Goal: Task Accomplishment & Management: Complete application form

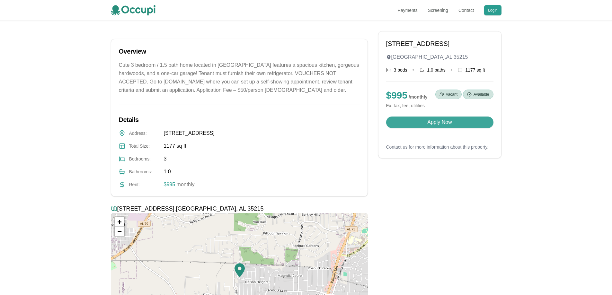
click at [432, 122] on button "Apply Now" at bounding box center [439, 123] width 107 height 12
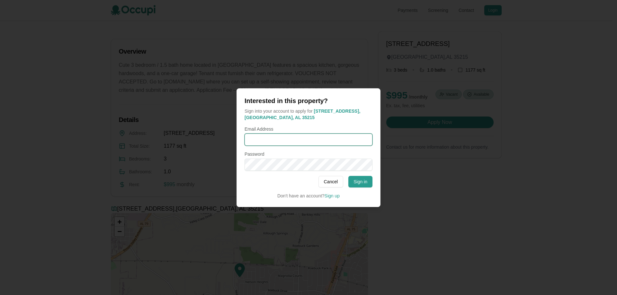
click at [273, 137] on input "Email Address" at bounding box center [309, 140] width 128 height 12
type input "**********"
click at [363, 182] on button "Sign in" at bounding box center [360, 182] width 24 height 12
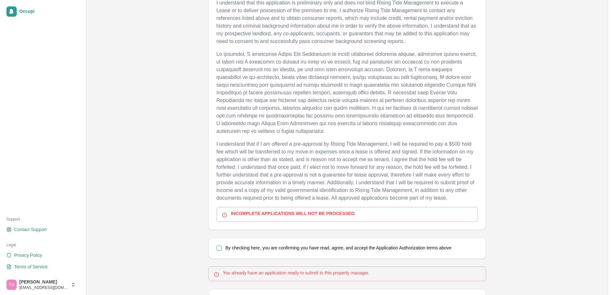
scroll to position [289, 0]
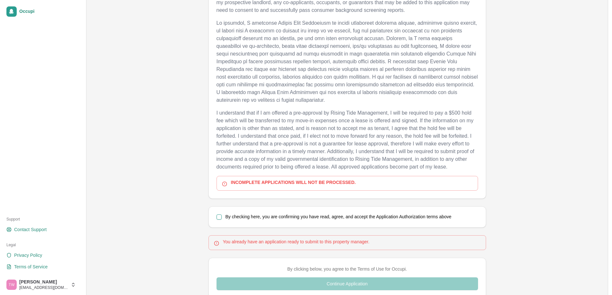
click at [220, 217] on button "By checking here, you are confirming you have read, agree, and accept the Appli…" at bounding box center [219, 217] width 5 height 5
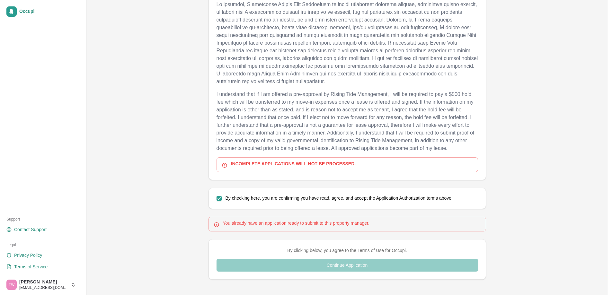
scroll to position [308, 0]
click at [355, 266] on div "By clicking below, you agree to the Terms of Use for Occupi. Continue Applicati…" at bounding box center [348, 259] width 262 height 24
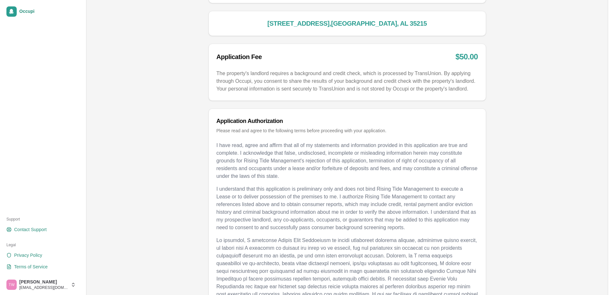
scroll to position [96, 0]
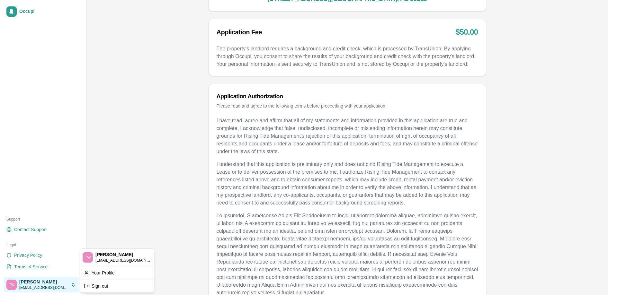
click at [34, 199] on html "Occupi Support Contact Support Legal Privacy Policy Terms of Service [PERSON_NA…" at bounding box center [308, 51] width 617 height 295
click at [109, 276] on div "Your Profile" at bounding box center [116, 273] width 71 height 10
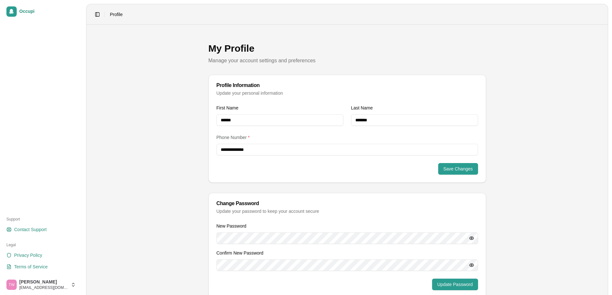
scroll to position [22, 0]
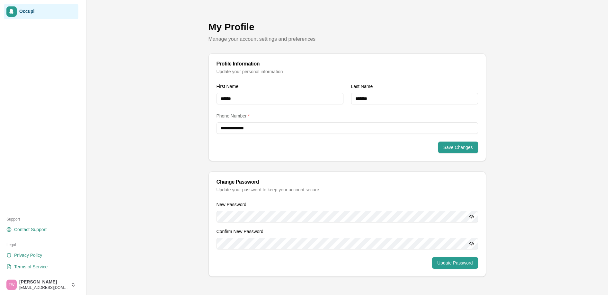
click at [24, 12] on span "Occupi" at bounding box center [47, 12] width 57 height 6
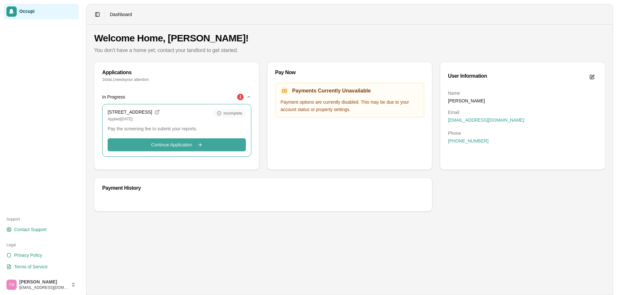
click at [167, 144] on span "Continue Application" at bounding box center [171, 145] width 41 height 6
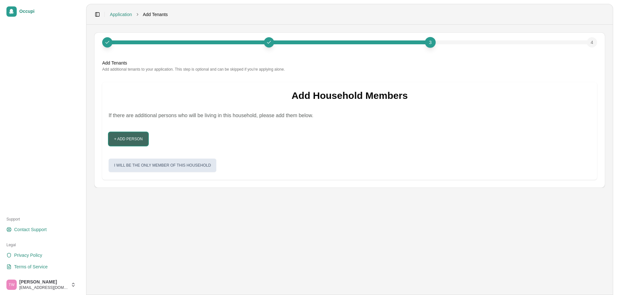
click at [131, 138] on button "+ Add Person" at bounding box center [129, 139] width 40 height 14
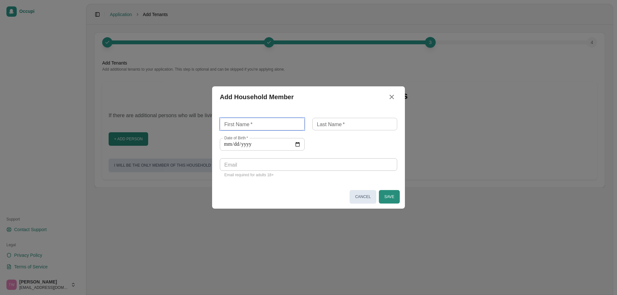
click at [256, 123] on input "First Name   *" at bounding box center [262, 124] width 85 height 13
type input "*****"
type input "*******"
click at [254, 140] on input "Date of Birth   *" at bounding box center [262, 144] width 85 height 13
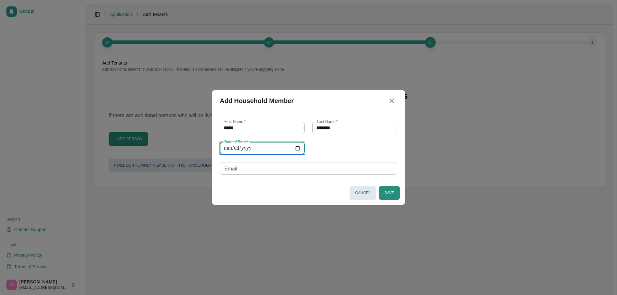
type input "**********"
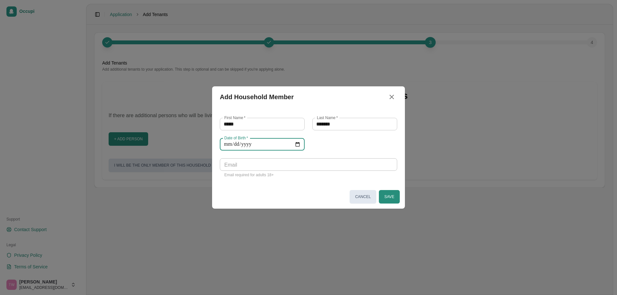
click at [351, 148] on div "**********" at bounding box center [304, 144] width 185 height 68
click at [392, 196] on button "Save" at bounding box center [389, 197] width 21 height 14
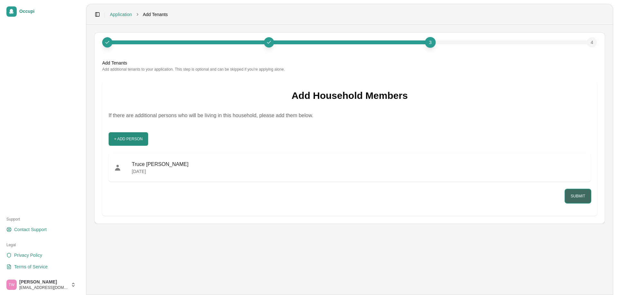
click at [582, 198] on button "Submit" at bounding box center [578, 197] width 25 height 14
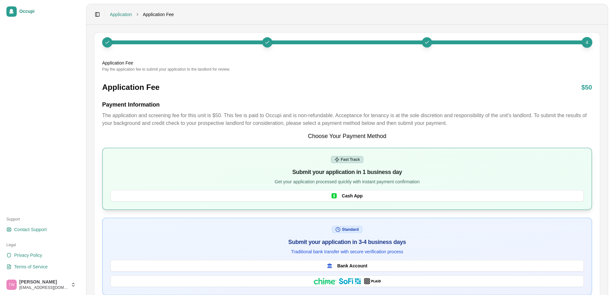
scroll to position [16, 0]
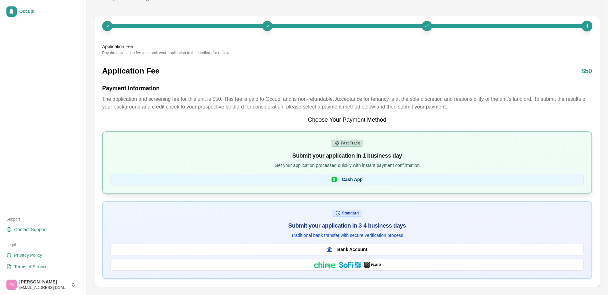
click at [348, 179] on span "Cash App" at bounding box center [352, 179] width 21 height 6
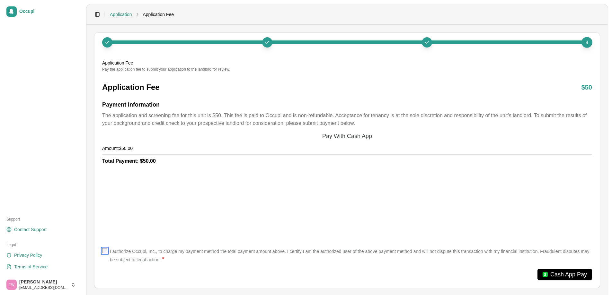
scroll to position [1, 0]
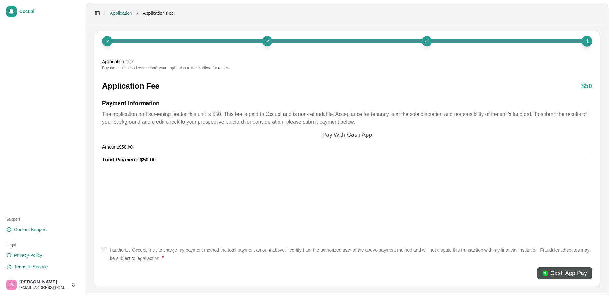
click at [565, 274] on span "Cash App Pay" at bounding box center [569, 273] width 37 height 9
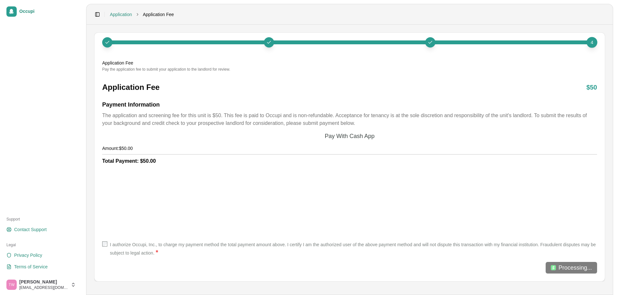
scroll to position [0, 0]
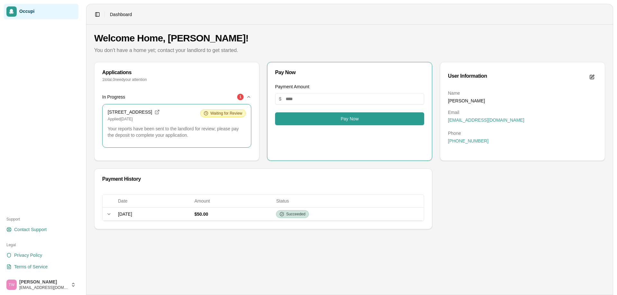
click at [175, 122] on p "Applied October 6, 2025" at bounding box center [151, 119] width 87 height 5
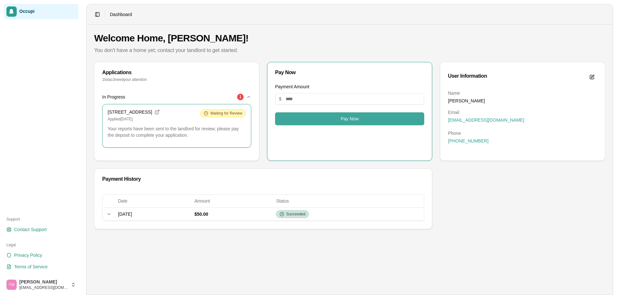
click at [344, 118] on button "Pay Now" at bounding box center [349, 119] width 149 height 13
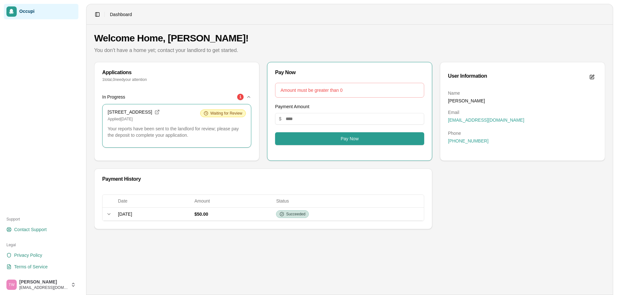
click at [235, 160] on div "In Progress 1 413 Fernbrook Ave, Birmingham, AL 35215 Applied October 6, 2025 W…" at bounding box center [177, 125] width 165 height 71
click at [503, 190] on div "Applications 1 total, 0 need your attention In Progress 1 413 Fernbrook Ave, Bi…" at bounding box center [349, 149] width 511 height 175
click at [496, 208] on div "Applications 1 total, 0 need your attention In Progress 1 413 Fernbrook Ave, Bi…" at bounding box center [349, 149] width 511 height 175
click at [249, 97] on icon "button" at bounding box center [248, 97] width 5 height 5
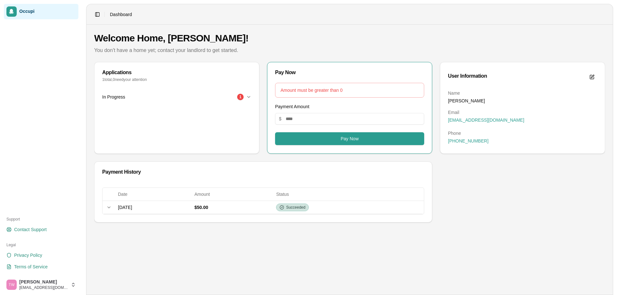
click at [249, 97] on icon "button" at bounding box center [248, 97] width 5 height 5
